Goal: Task Accomplishment & Management: Use online tool/utility

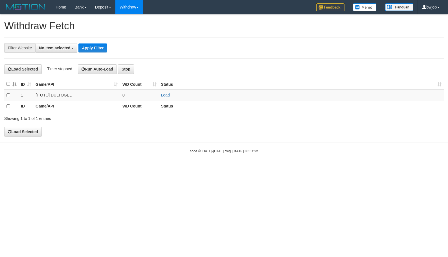
select select
click at [164, 95] on link "Load" at bounding box center [165, 95] width 9 height 5
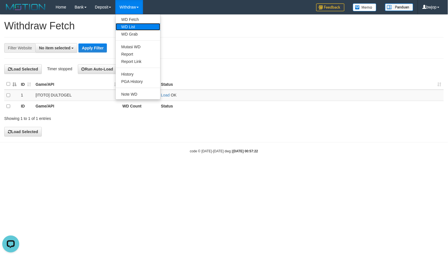
click at [136, 24] on link "WD List" at bounding box center [138, 26] width 45 height 7
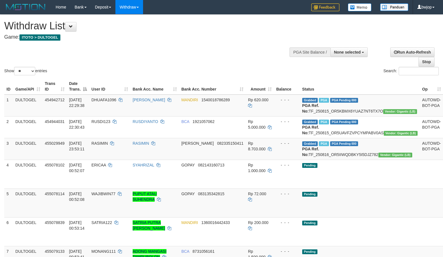
select select
select select "**"
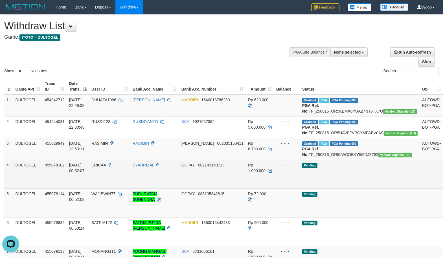
click at [295, 188] on td "- - -" at bounding box center [287, 174] width 26 height 29
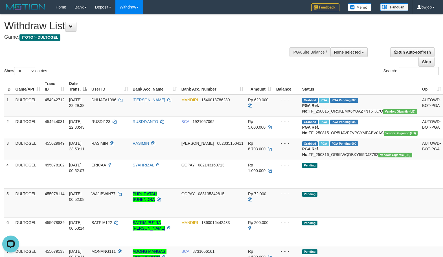
scroll to position [140, 0]
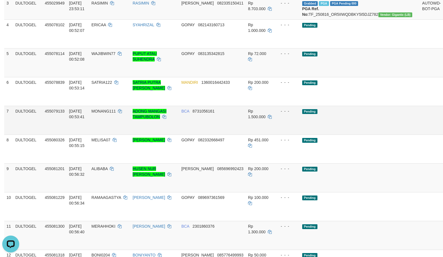
click at [443, 132] on link "Send PGA" at bounding box center [449, 127] width 9 height 10
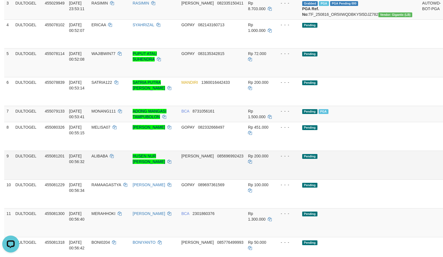
click at [343, 175] on td "Pending" at bounding box center [360, 165] width 120 height 29
click at [443, 234] on link "Send PGA" at bounding box center [449, 229] width 9 height 10
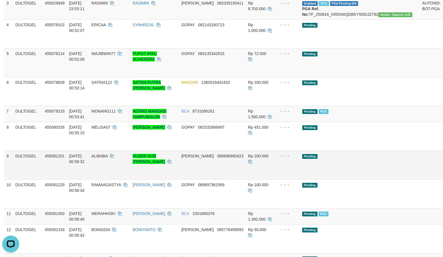
click at [336, 179] on td "Pending" at bounding box center [360, 165] width 120 height 29
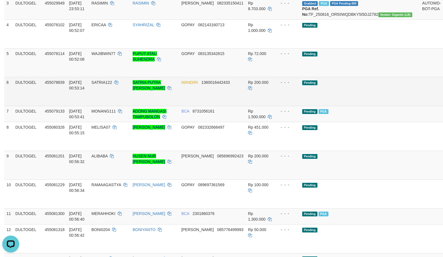
click at [443, 103] on link "Send PGA" at bounding box center [449, 98] width 9 height 10
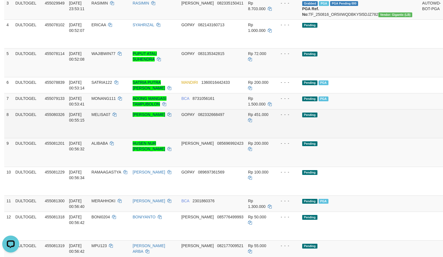
click at [322, 138] on td "Pending" at bounding box center [360, 123] width 120 height 29
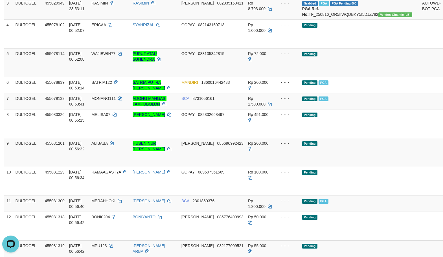
scroll to position [304, 0]
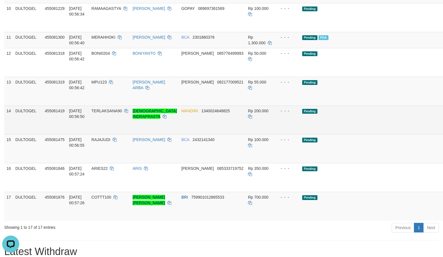
click at [443, 131] on link "Send PGA" at bounding box center [449, 126] width 9 height 10
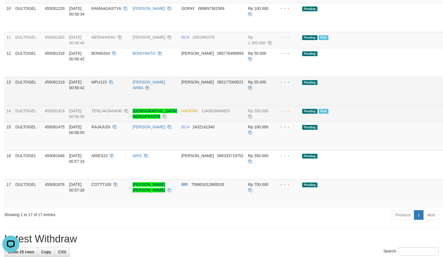
click at [323, 105] on td "Pending" at bounding box center [360, 91] width 120 height 29
